Goal: Task Accomplishment & Management: Manage account settings

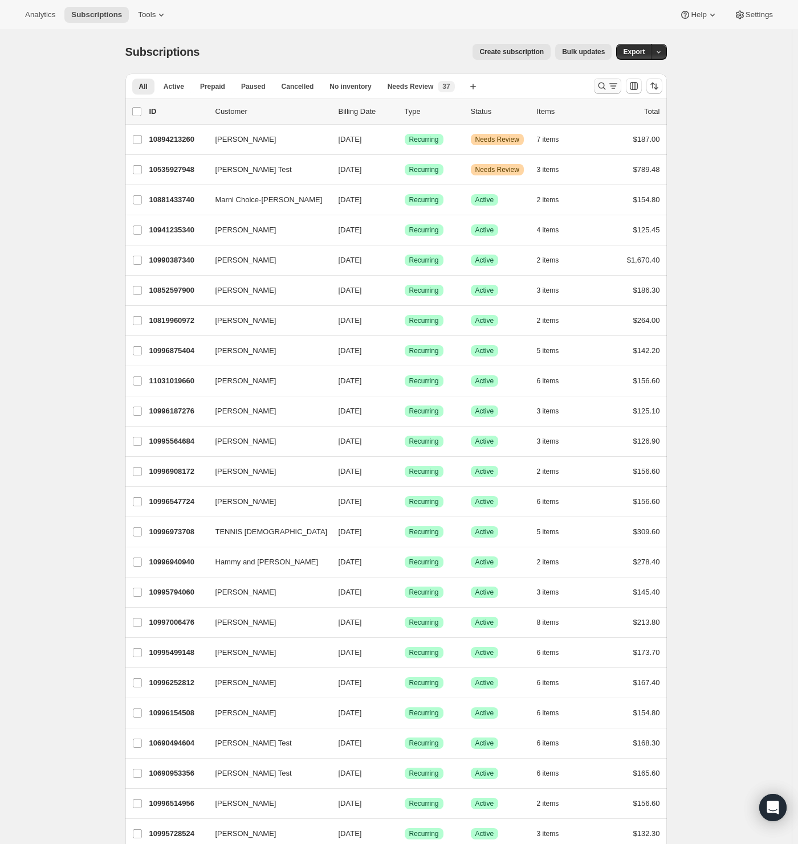
click at [607, 89] on icon "Search and filter results" at bounding box center [601, 85] width 11 height 11
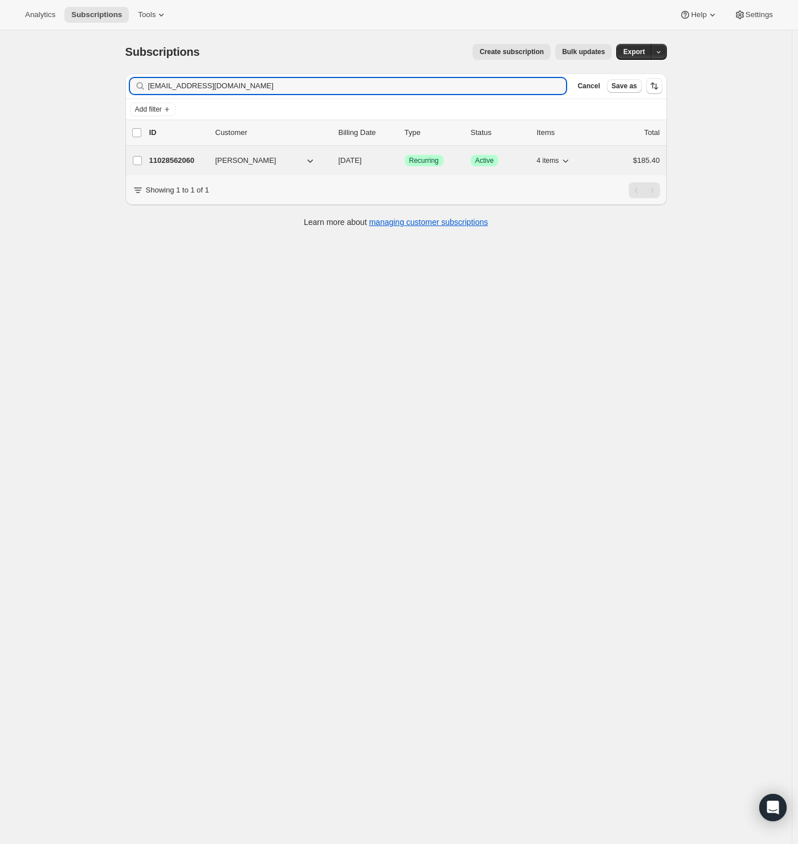
type input "[EMAIL_ADDRESS][DOMAIN_NAME]"
click at [181, 162] on p "11028562060" at bounding box center [177, 160] width 57 height 11
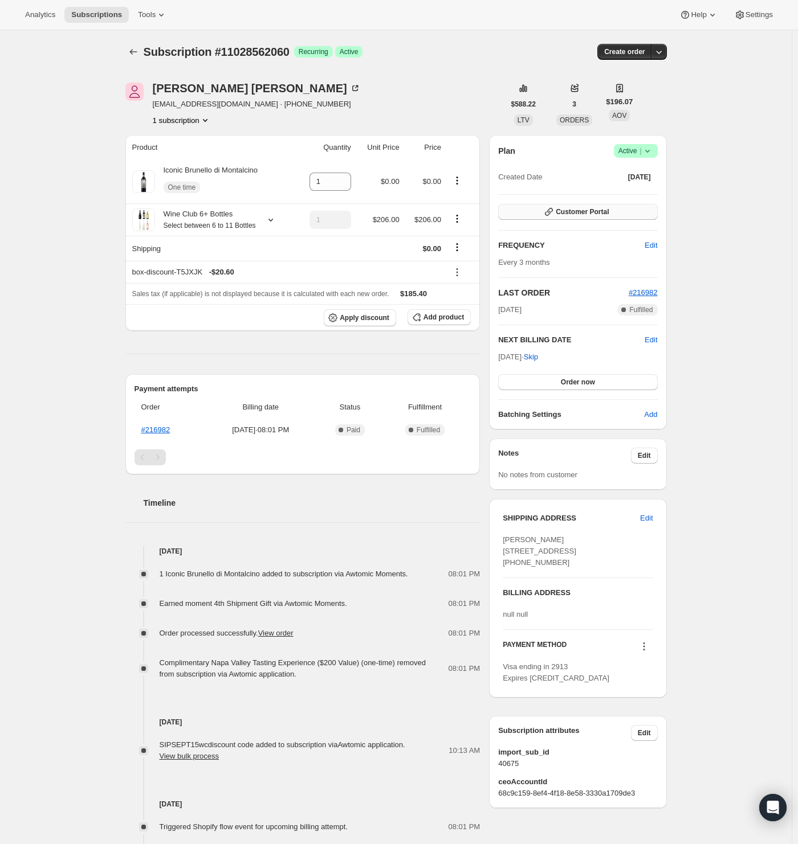
click at [585, 208] on span "Customer Portal" at bounding box center [582, 211] width 53 height 9
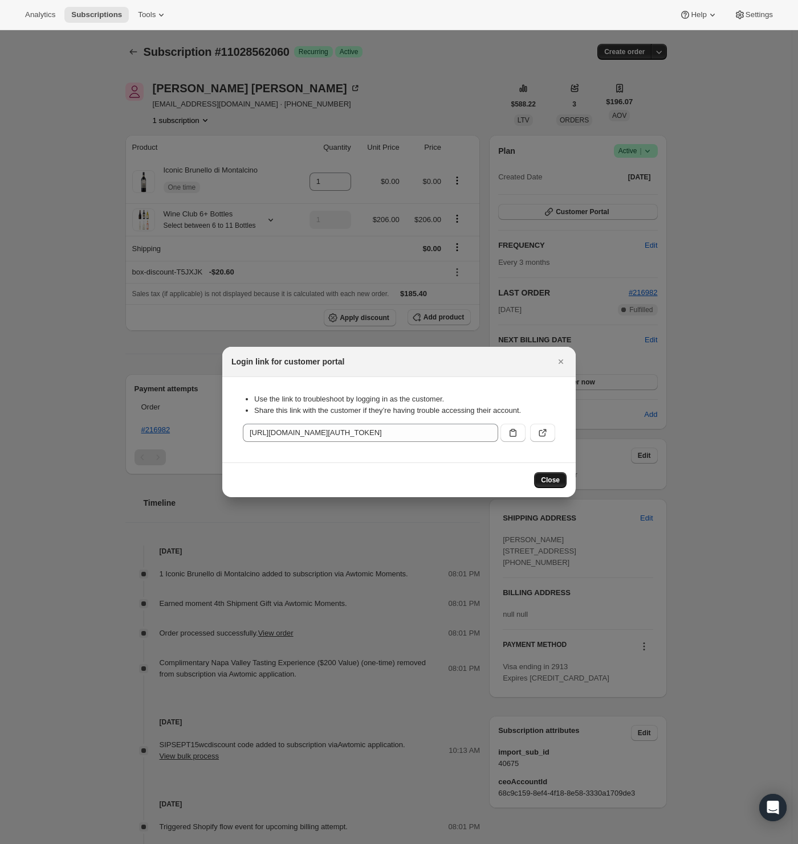
click at [558, 480] on span "Close" at bounding box center [550, 480] width 19 height 9
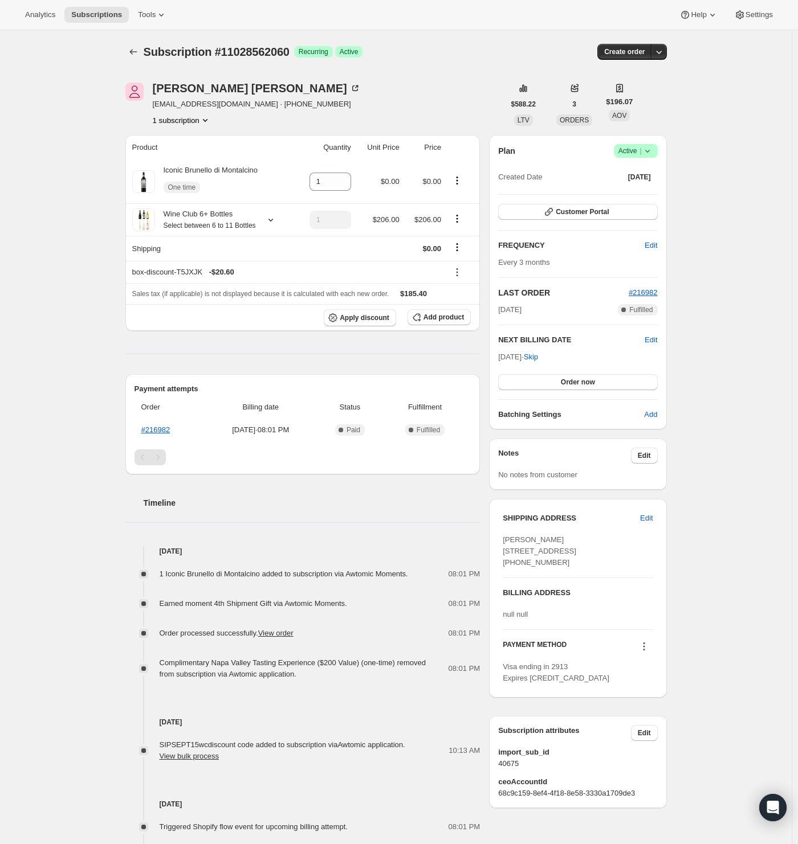
click at [211, 118] on icon "Product actions" at bounding box center [204, 120] width 11 height 11
click at [277, 121] on div "1 subscription" at bounding box center [257, 120] width 208 height 11
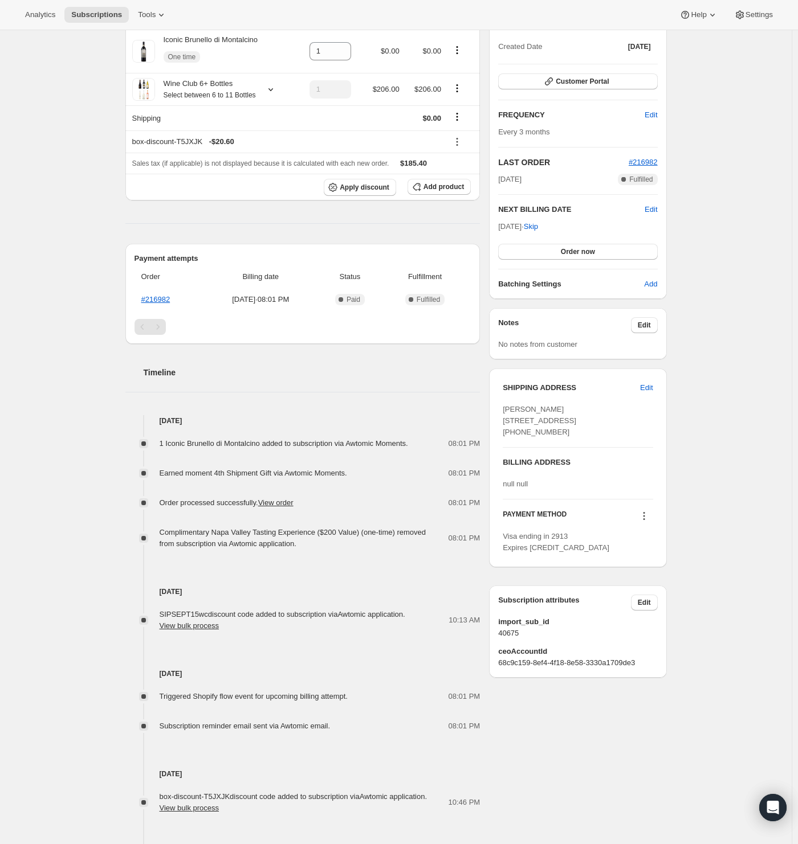
scroll to position [216, 0]
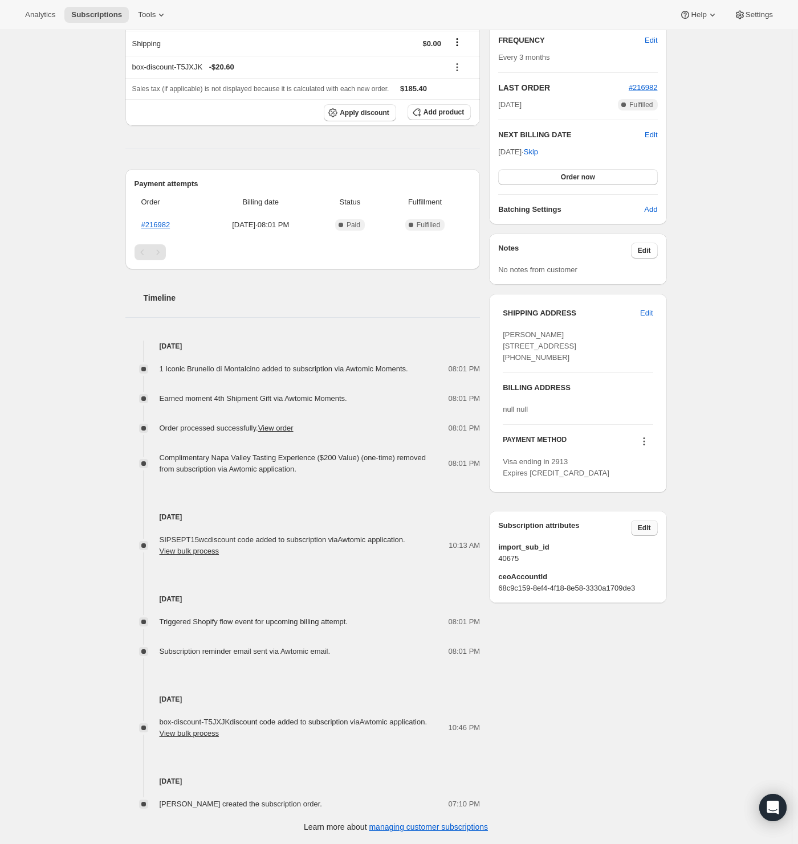
click at [647, 533] on span "Edit" at bounding box center [644, 528] width 13 height 9
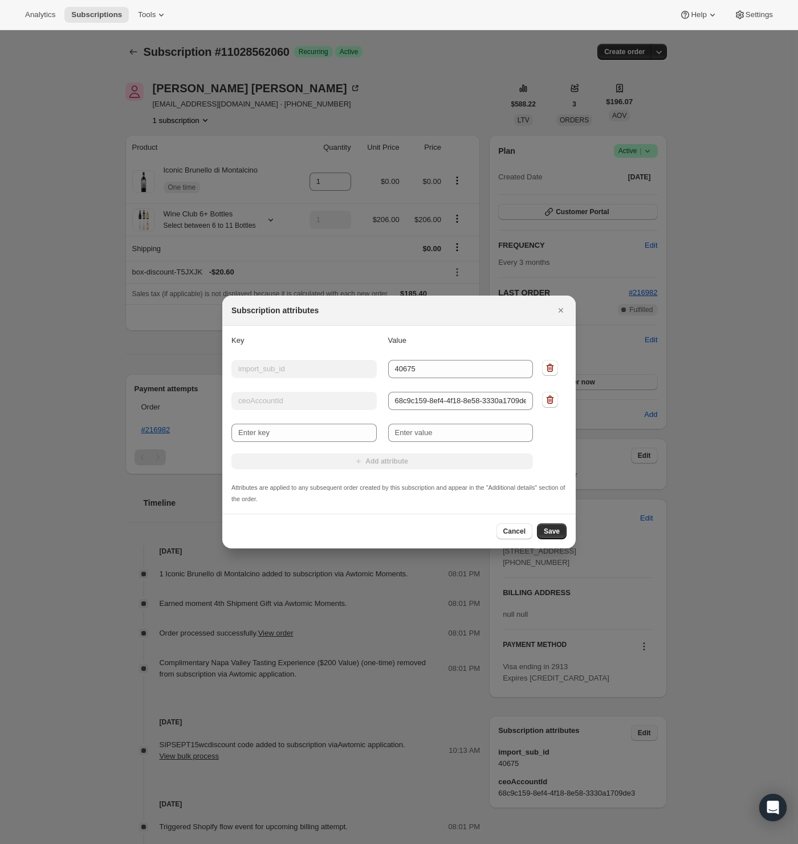
scroll to position [0, 0]
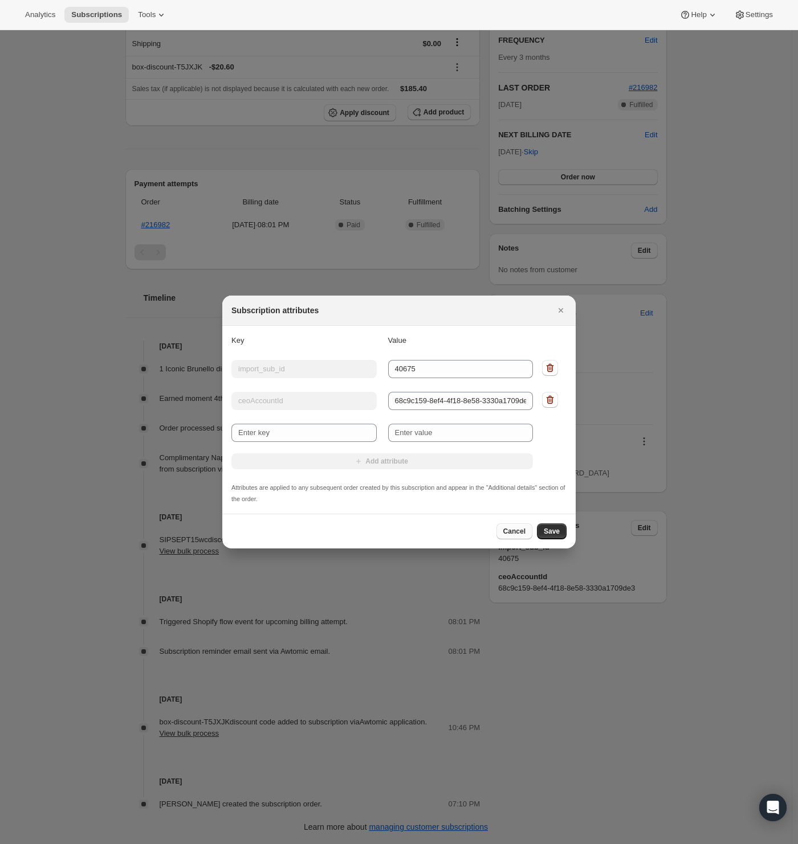
click at [508, 530] on span "Cancel" at bounding box center [514, 531] width 22 height 9
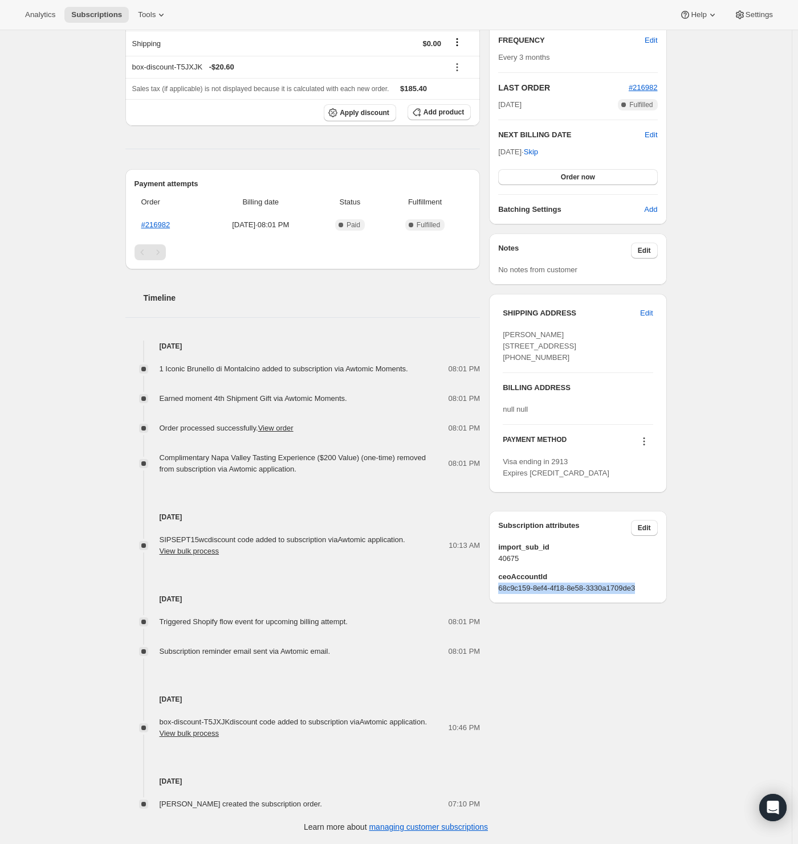
drag, startPoint x: 526, startPoint y: 610, endPoint x: 663, endPoint y: 611, distance: 136.8
click at [665, 603] on div "Subscription attributes Edit import_sub_id 40675 ceoAccountId 68c9c159-8ef4-4f1…" at bounding box center [577, 557] width 177 height 92
copy span "68c9c159-8ef4-4f18-8e58-3330a1709de3"
click at [721, 359] on div "Subscription #11028562060. This page is ready Subscription #11028562060 Success…" at bounding box center [395, 334] width 791 height 1019
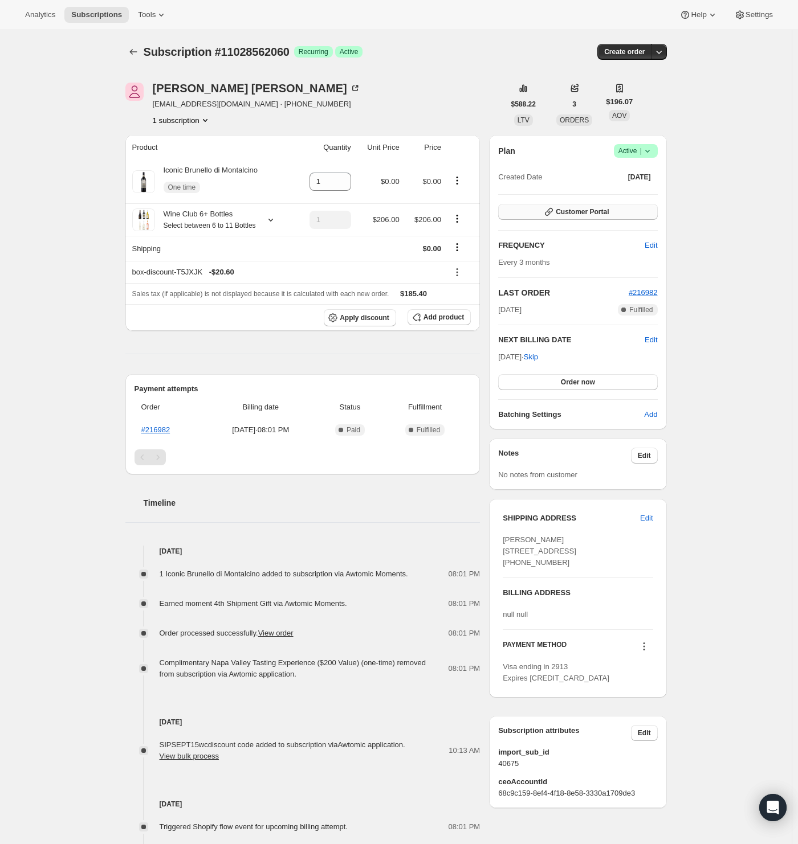
click at [562, 210] on span "Customer Portal" at bounding box center [582, 211] width 53 height 9
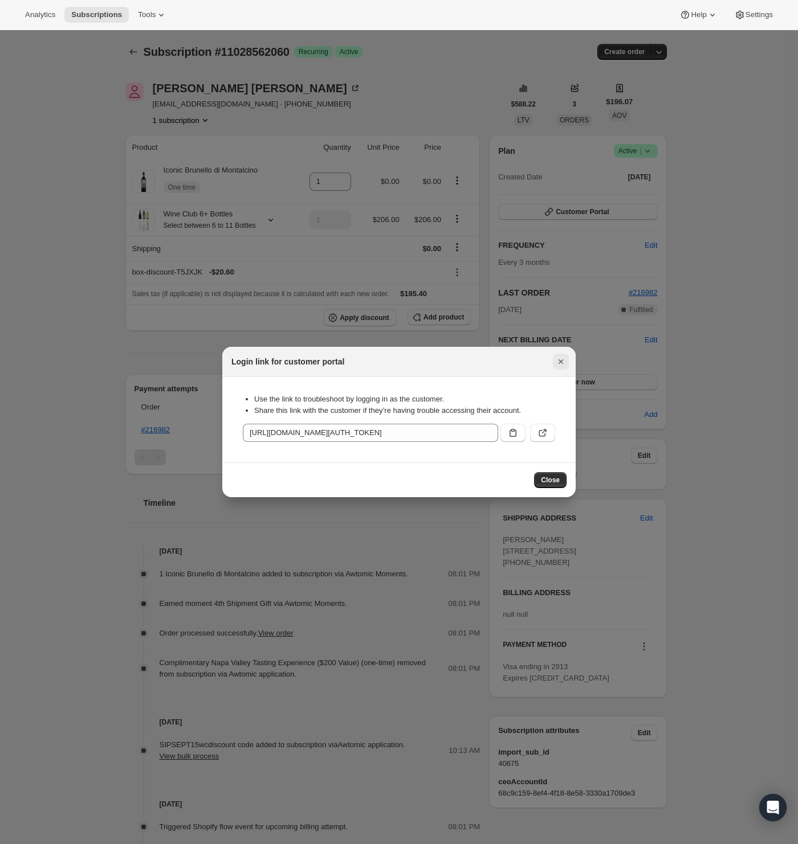
click at [557, 361] on icon "Close" at bounding box center [560, 361] width 11 height 11
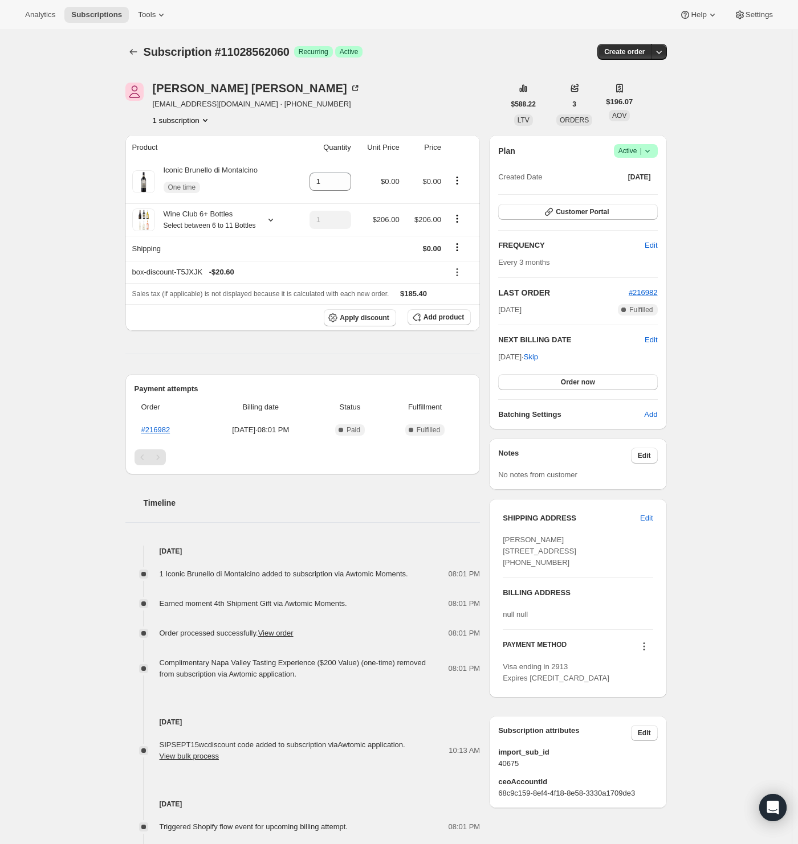
click at [210, 119] on icon "Product actions" at bounding box center [204, 120] width 11 height 11
click at [276, 120] on div "1 subscription" at bounding box center [257, 120] width 208 height 11
click at [456, 222] on icon "Product actions" at bounding box center [456, 218] width 11 height 11
click at [84, 254] on div "Subscription #11028562060. This page is ready Subscription #11028562060 Success…" at bounding box center [395, 539] width 791 height 1019
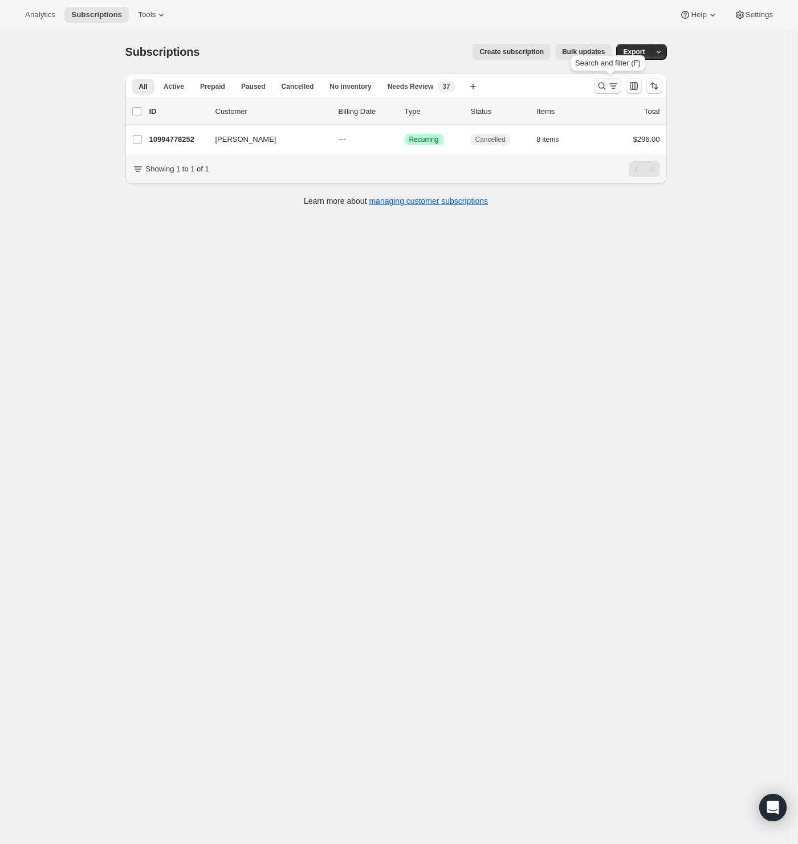
click at [607, 87] on icon "Search and filter results" at bounding box center [601, 85] width 11 height 11
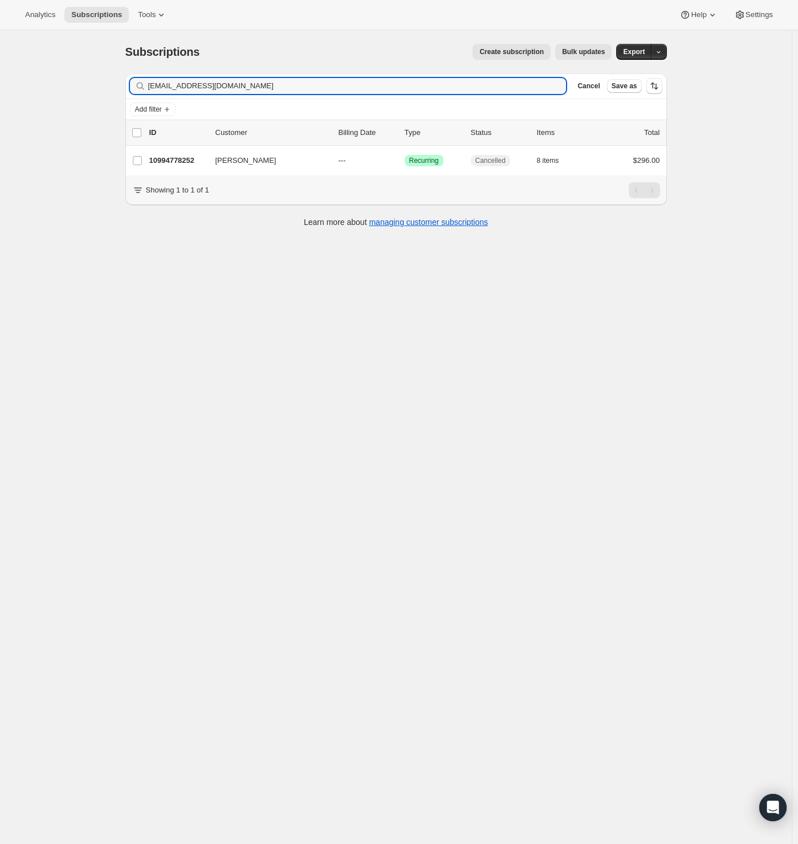
drag, startPoint x: 243, startPoint y: 91, endPoint x: 54, endPoint y: 94, distance: 189.2
click at [69, 92] on div "Subscriptions. This page is ready Subscriptions Create subscription Bulk update…" at bounding box center [395, 452] width 791 height 844
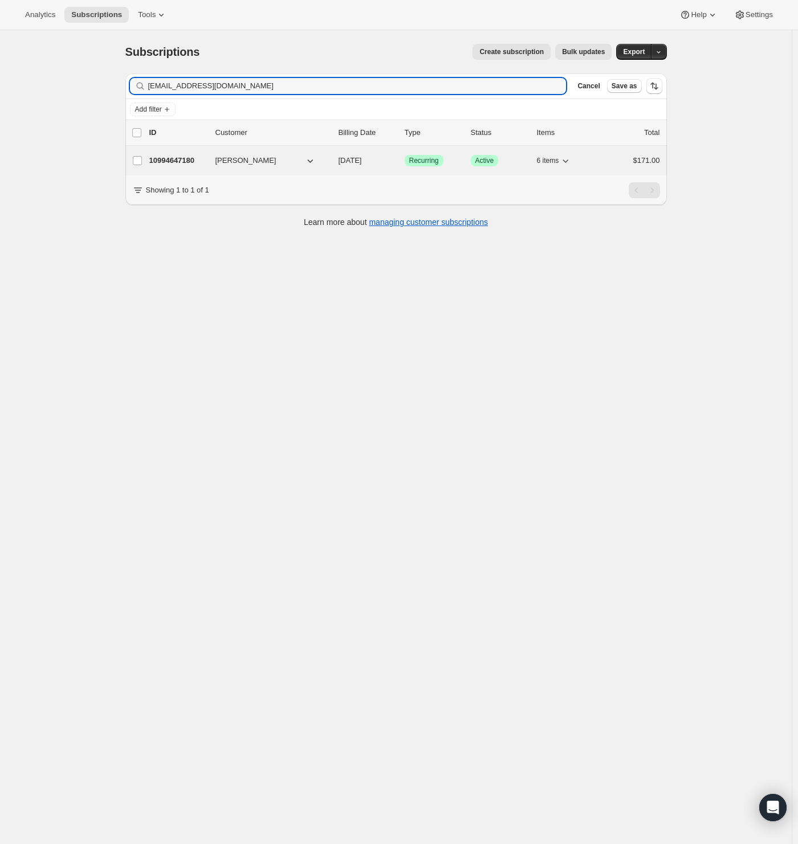
type input "[EMAIL_ADDRESS][DOMAIN_NAME]"
click at [209, 158] on div "10994647180 [PERSON_NAME] [DATE] Success Recurring Success Active 6 items $171.…" at bounding box center [404, 161] width 511 height 16
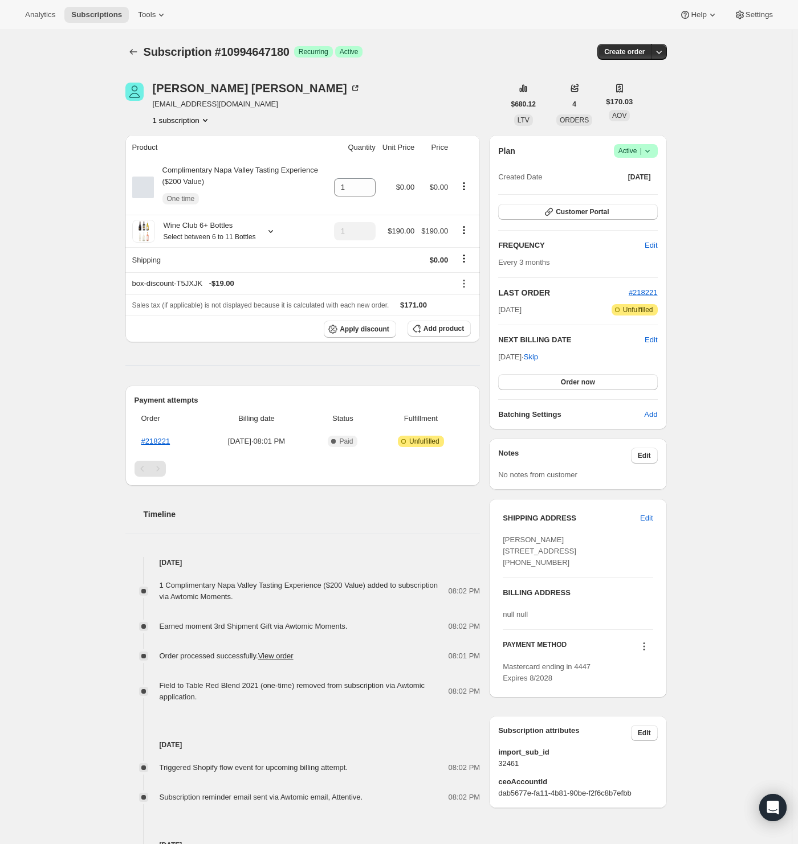
click at [632, 150] on span "Active |" at bounding box center [635, 150] width 35 height 11
click at [636, 188] on span "Cancel subscription" at bounding box center [634, 192] width 64 height 9
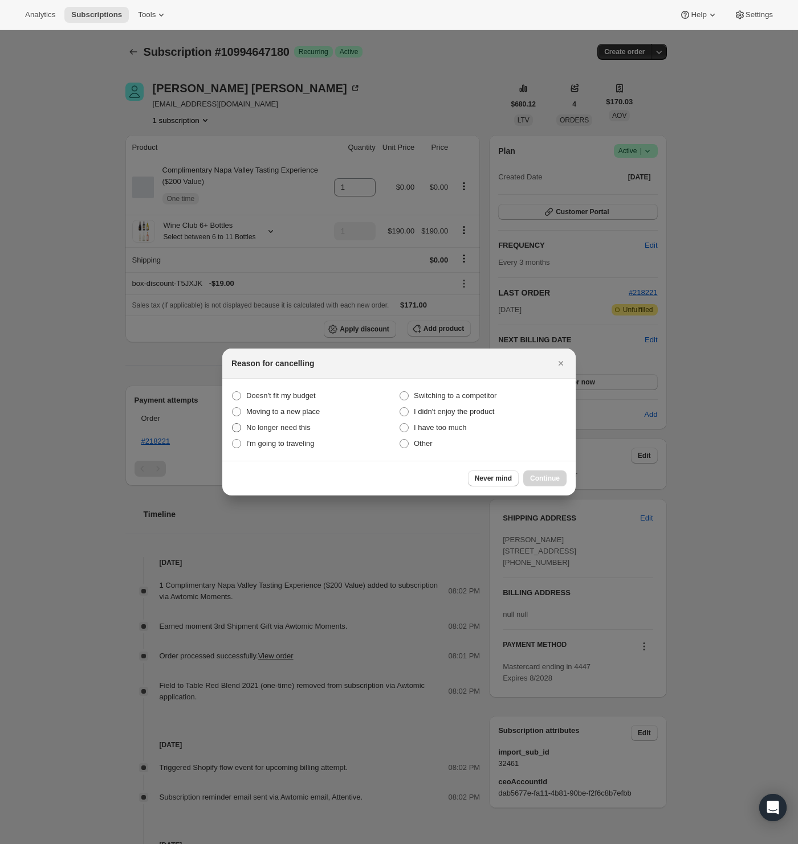
click at [263, 426] on span "No longer need this" at bounding box center [278, 427] width 64 height 9
click at [232, 424] on this "No longer need this" at bounding box center [232, 423] width 1 height 1
radio this "true"
click at [536, 477] on span "Continue" at bounding box center [545, 478] width 30 height 9
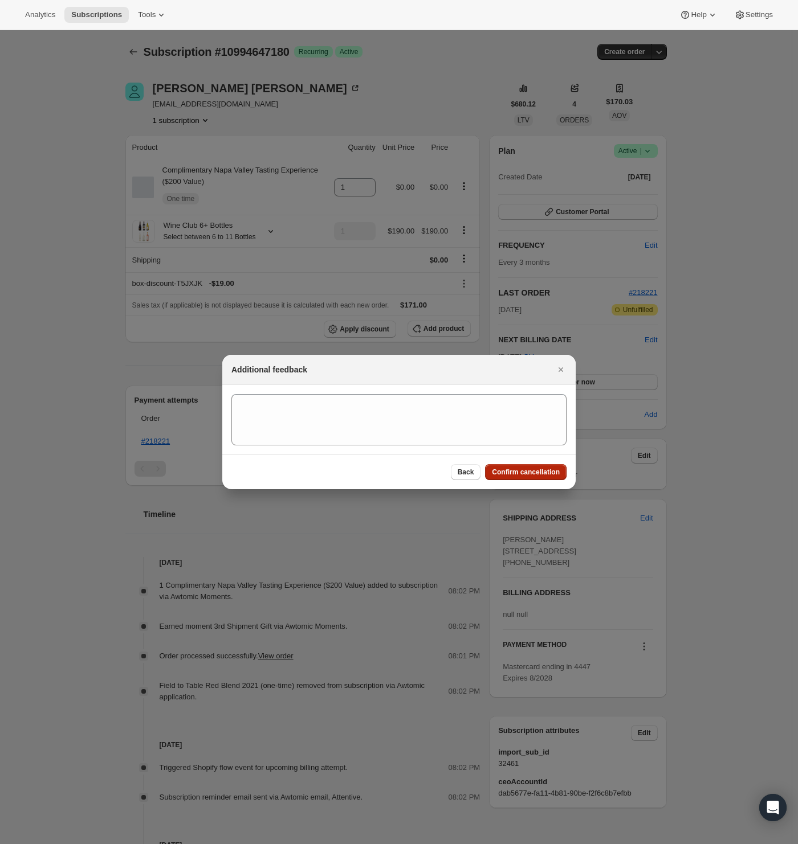
click at [543, 473] on span "Confirm cancellation" at bounding box center [526, 472] width 68 height 9
